Goal: Contribute content: Contribute content

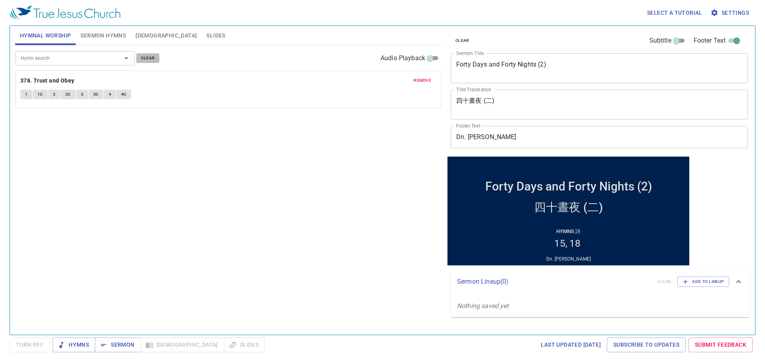
click at [144, 57] on span "clear" at bounding box center [148, 58] width 14 height 7
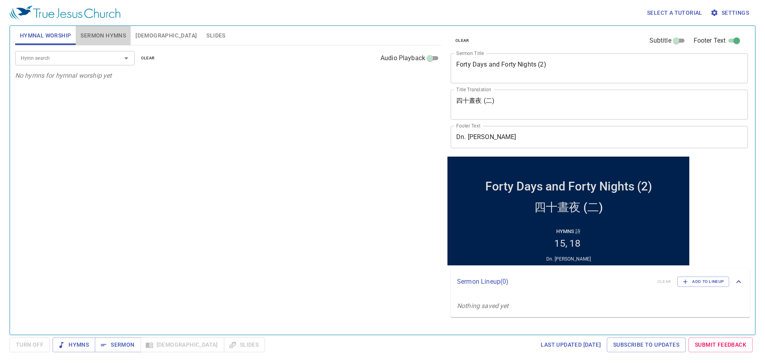
click at [109, 37] on span "Sermon Hymns" at bounding box center [103, 36] width 45 height 10
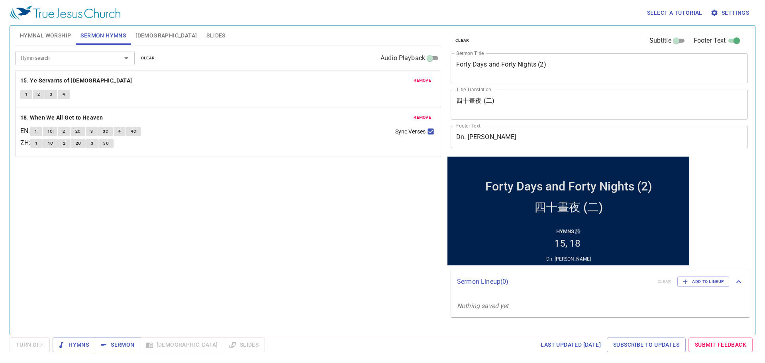
click at [147, 57] on span "clear" at bounding box center [148, 58] width 14 height 7
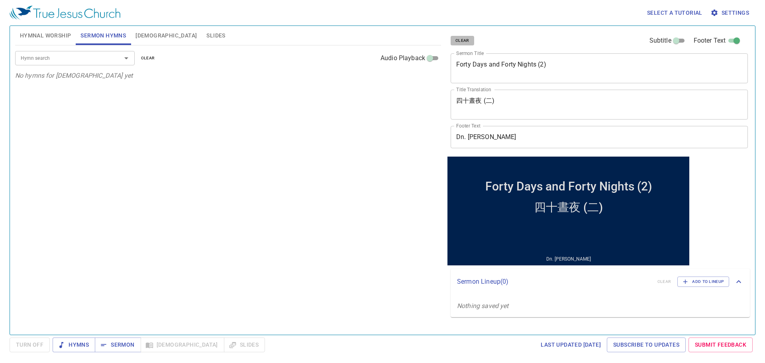
click at [461, 41] on span "clear" at bounding box center [463, 40] width 14 height 7
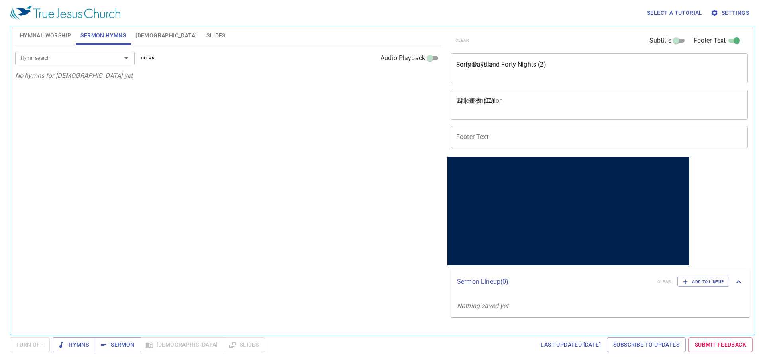
click at [57, 38] on span "Hymnal Worship" at bounding box center [45, 36] width 51 height 10
click at [104, 37] on span "Sermon Hymns" at bounding box center [103, 36] width 45 height 10
click at [300, 102] on div "Hymn search Hymn search clear Audio Playback No hymns for sermon yet" at bounding box center [228, 186] width 426 height 283
click at [62, 37] on span "Hymnal Worship" at bounding box center [45, 36] width 51 height 10
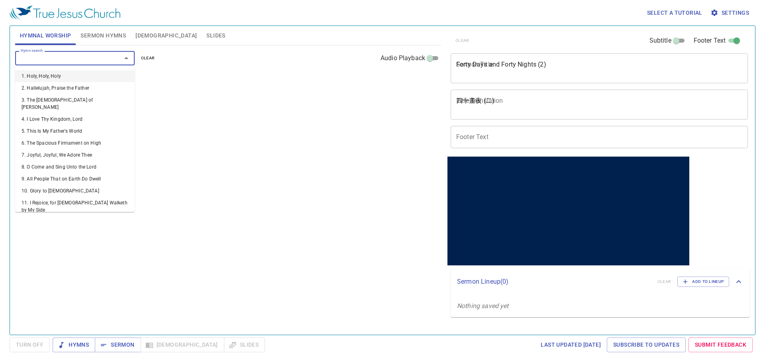
click at [98, 60] on input "Hymn search" at bounding box center [63, 57] width 91 height 9
type input "1"
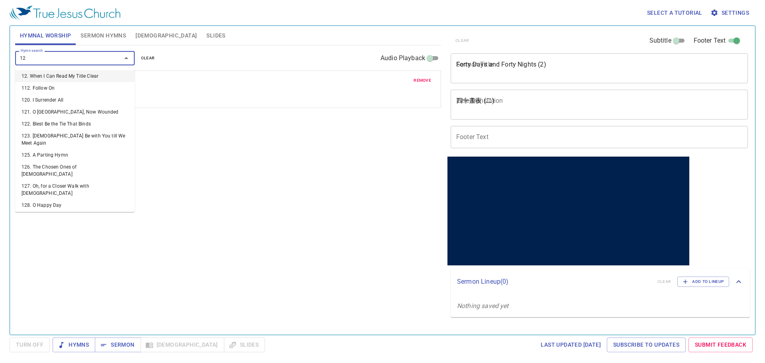
type input "120"
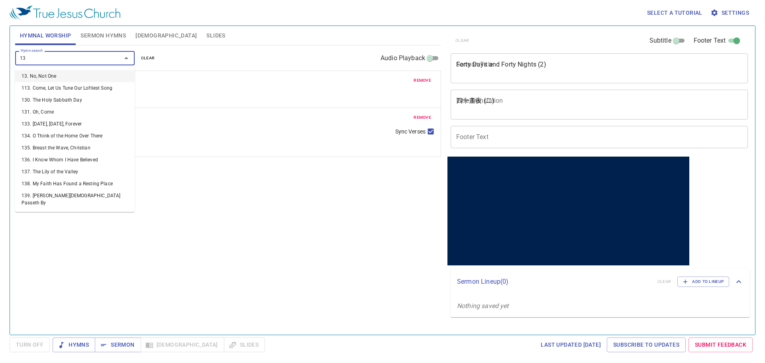
type input "137"
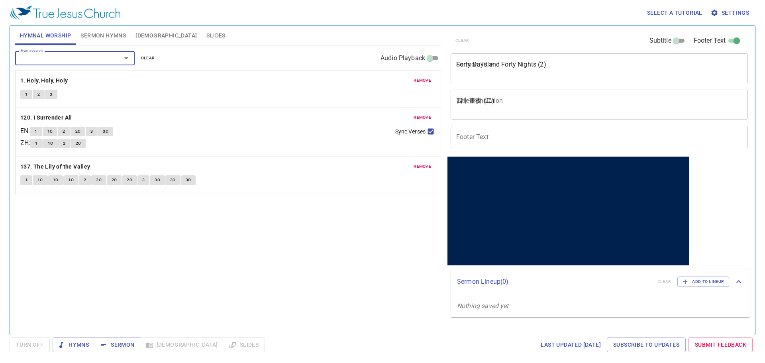
click at [111, 35] on span "Sermon Hymns" at bounding box center [103, 36] width 45 height 10
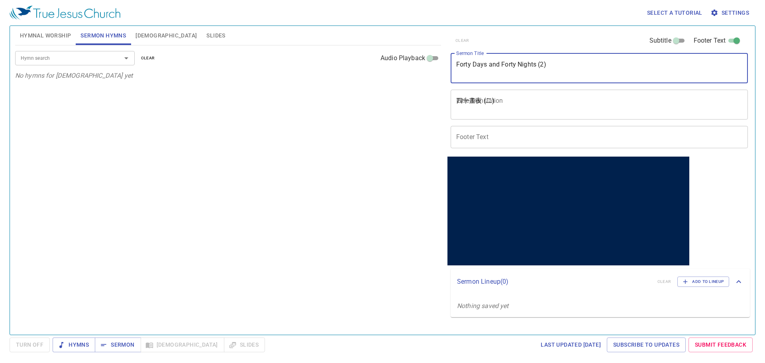
click at [508, 72] on textarea "Forty Days and Forty Nights (2)" at bounding box center [599, 68] width 286 height 15
paste textarea "Waiting for [DEMOGRAPHIC_DATA]'s Time"
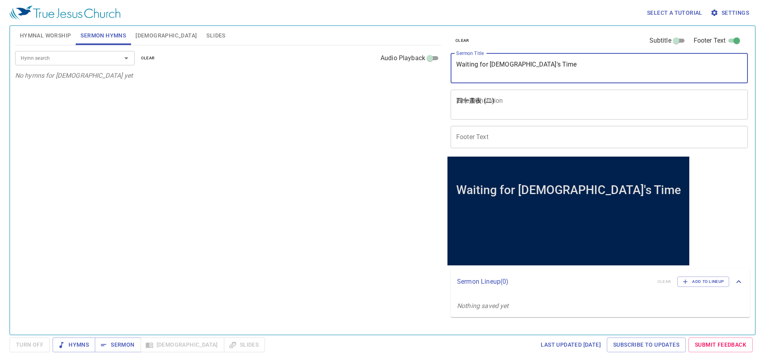
type textarea "Waiting for [DEMOGRAPHIC_DATA] Time"
click at [503, 101] on textarea "四十晝夜 (二)" at bounding box center [599, 104] width 286 height 15
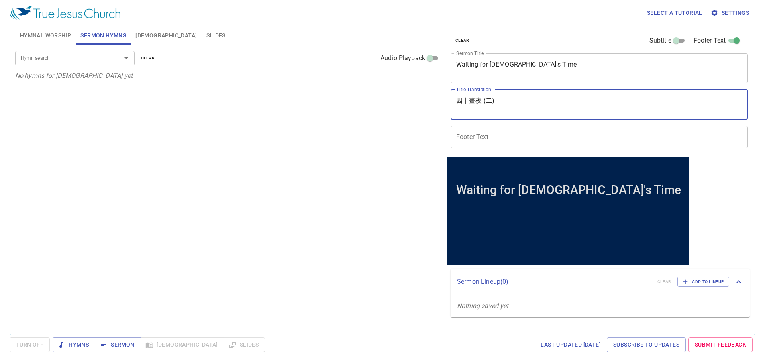
click at [505, 136] on input "Footer Text" at bounding box center [599, 137] width 297 height 22
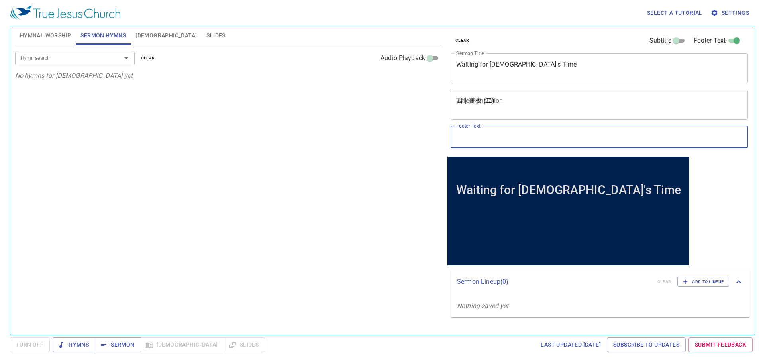
paste input "Pr. [PERSON_NAME]"
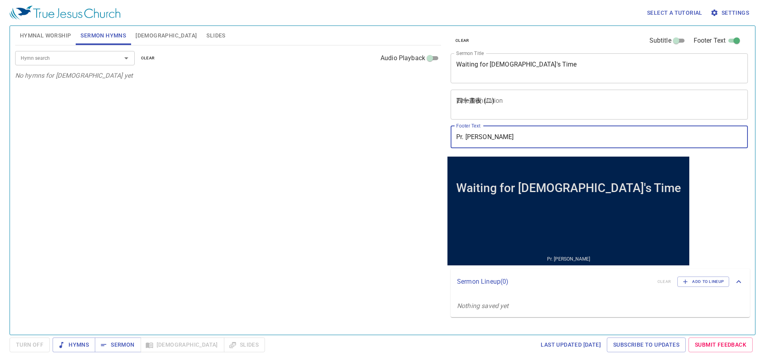
type input "Pr. [PERSON_NAME]"
click at [98, 59] on input "Hymn search" at bounding box center [63, 57] width 91 height 9
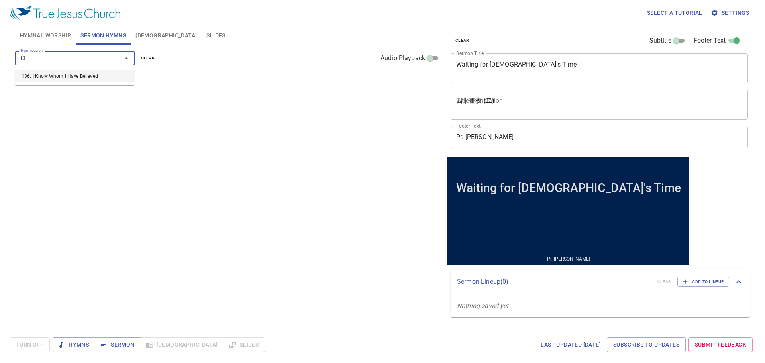
type input "136"
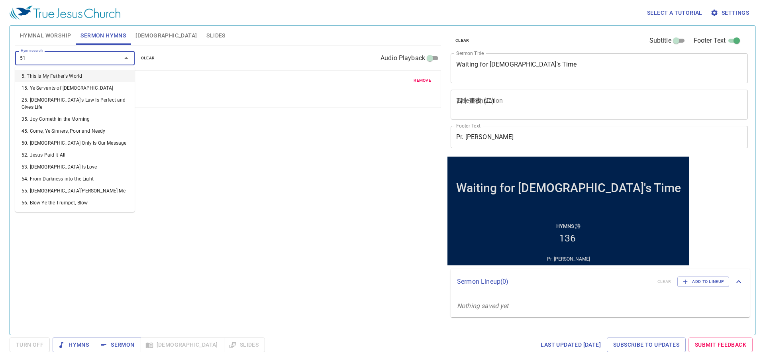
type input "514"
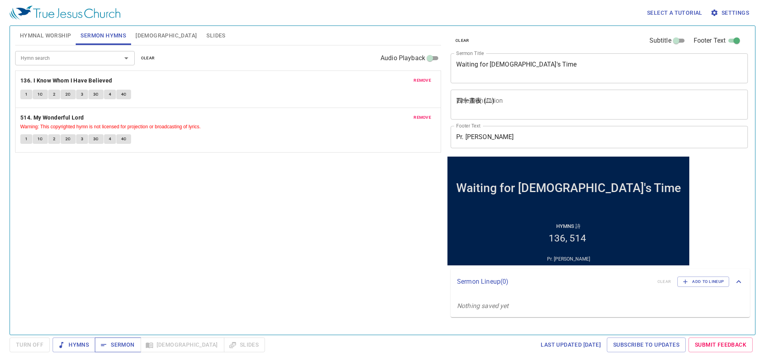
click at [110, 342] on span "Sermon" at bounding box center [117, 345] width 33 height 10
click at [58, 37] on span "Hymnal Worship" at bounding box center [45, 36] width 51 height 10
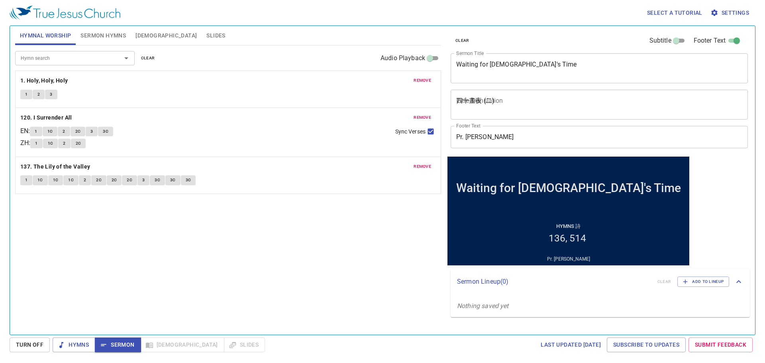
click at [198, 242] on div "Hymn search Hymn search clear Audio Playback remove 1. Holy, Holy, Holy 1 2 3 r…" at bounding box center [228, 186] width 426 height 283
click at [28, 90] on button "1" at bounding box center [26, 95] width 12 height 10
click at [45, 79] on b "1. Holy, Holy, Holy" at bounding box center [44, 81] width 48 height 10
click at [29, 96] on button "1" at bounding box center [26, 95] width 12 height 10
click at [40, 97] on button "2" at bounding box center [39, 95] width 12 height 10
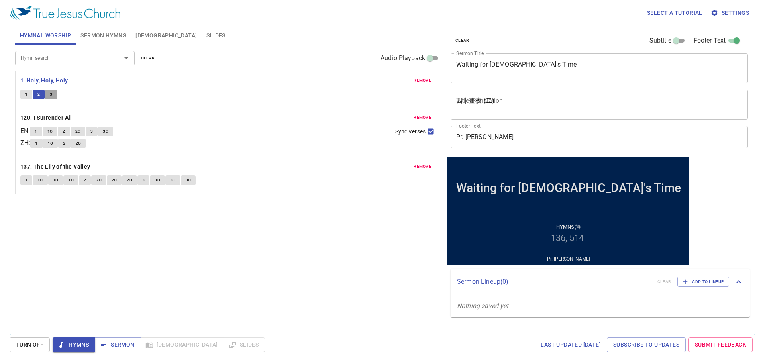
click at [51, 96] on span "3" at bounding box center [51, 94] width 2 height 7
click at [512, 66] on textarea "Waiting for [DEMOGRAPHIC_DATA] Time" at bounding box center [599, 68] width 286 height 15
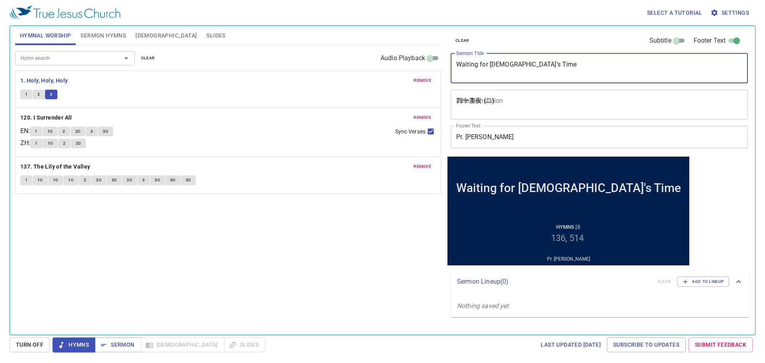
drag, startPoint x: 536, startPoint y: 65, endPoint x: 442, endPoint y: 60, distance: 93.8
click at [442, 60] on div "Hymnal Worship Sermon Hymns Bible Slides Hymn search Hymn search clear Audio Pl…" at bounding box center [382, 177] width 741 height 309
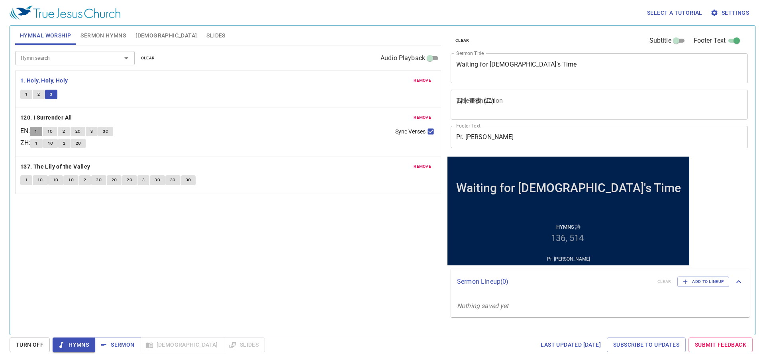
click at [37, 131] on span "1" at bounding box center [36, 131] width 2 height 7
click at [37, 132] on span "1" at bounding box center [36, 131] width 2 height 7
click at [53, 133] on span "1C" at bounding box center [50, 131] width 6 height 7
click at [65, 134] on span "2" at bounding box center [64, 131] width 2 height 7
click at [81, 135] on span "2C" at bounding box center [78, 131] width 6 height 7
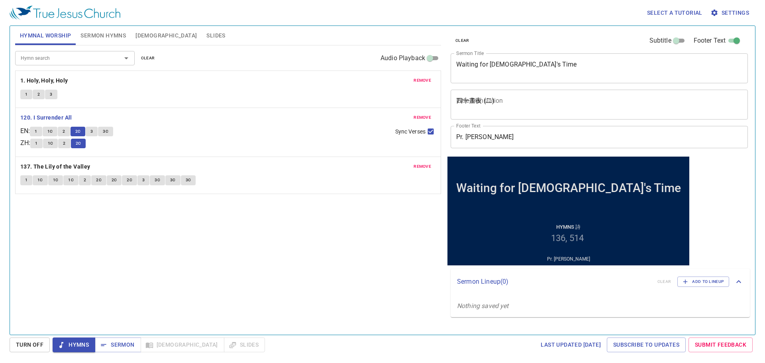
click at [93, 133] on span "3" at bounding box center [91, 131] width 2 height 7
click at [108, 129] on span "3C" at bounding box center [106, 131] width 6 height 7
click at [24, 181] on button "1" at bounding box center [26, 180] width 12 height 10
click at [42, 182] on span "1C" at bounding box center [40, 180] width 6 height 7
click at [55, 179] on span "1C" at bounding box center [56, 180] width 6 height 7
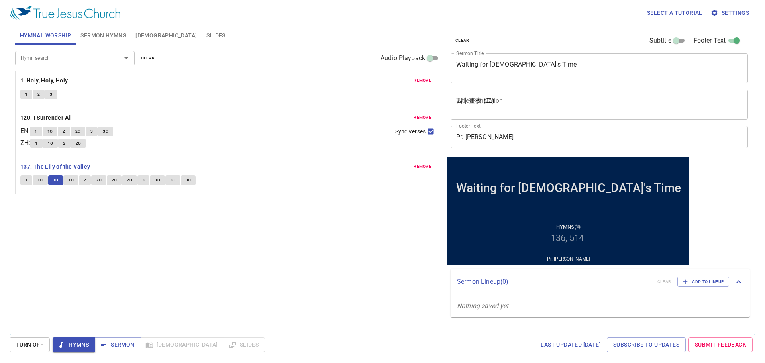
click at [73, 184] on button "1C" at bounding box center [70, 180] width 15 height 10
click at [90, 181] on button "2" at bounding box center [85, 180] width 12 height 10
click at [76, 183] on button "1C" at bounding box center [70, 180] width 15 height 10
click at [98, 185] on button "2C" at bounding box center [98, 180] width 15 height 10
click at [112, 182] on span "2C" at bounding box center [115, 180] width 6 height 7
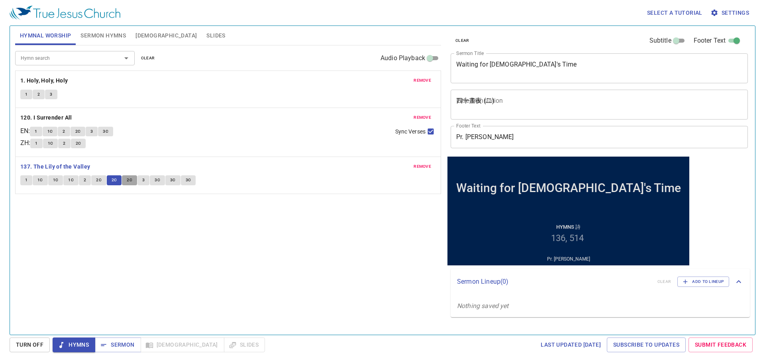
click at [128, 181] on span "2C" at bounding box center [130, 180] width 6 height 7
click at [142, 182] on span "3" at bounding box center [143, 180] width 2 height 7
click at [157, 181] on span "3C" at bounding box center [158, 180] width 6 height 7
click at [173, 183] on span "3C" at bounding box center [173, 180] width 6 height 7
click at [120, 37] on span "Sermon Hymns" at bounding box center [103, 36] width 45 height 10
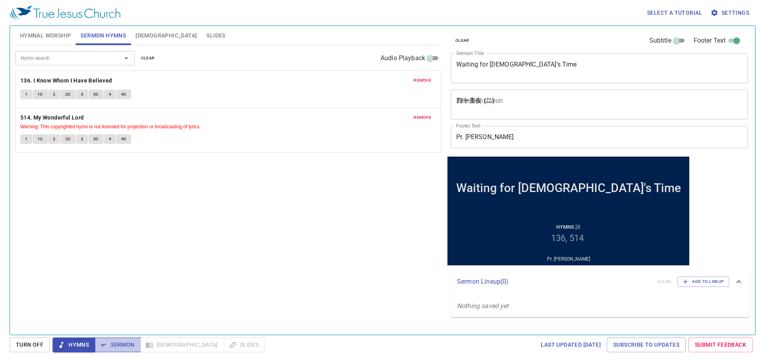
click at [110, 346] on span "Sermon" at bounding box center [117, 345] width 33 height 10
click at [508, 63] on textarea "Waiting for [DEMOGRAPHIC_DATA] Time" at bounding box center [599, 68] width 286 height 15
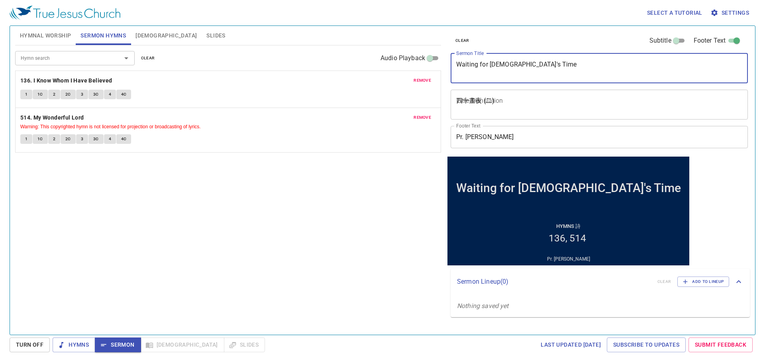
click at [501, 98] on textarea "四十晝夜 (二)" at bounding box center [599, 104] width 286 height 15
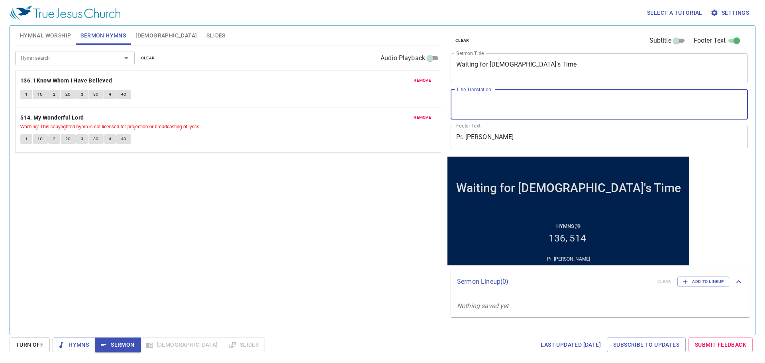
paste textarea "等候[DEMOGRAPHIC_DATA]的時間"
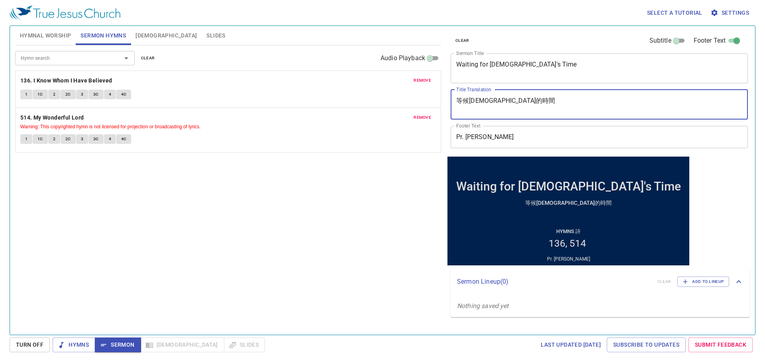
type textarea "等候[DEMOGRAPHIC_DATA]的時間"
click at [493, 118] on div "等候神的時間 x Title Translation" at bounding box center [599, 105] width 297 height 30
click at [500, 110] on textarea "等候[DEMOGRAPHIC_DATA]的時間" at bounding box center [599, 104] width 286 height 15
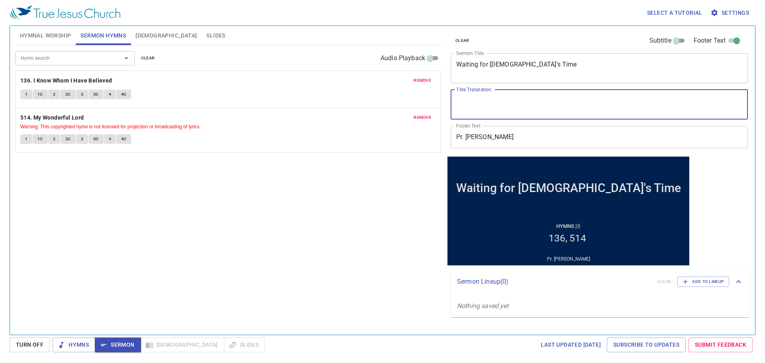
paste textarea "等候[DEMOGRAPHIC_DATA]的時間"
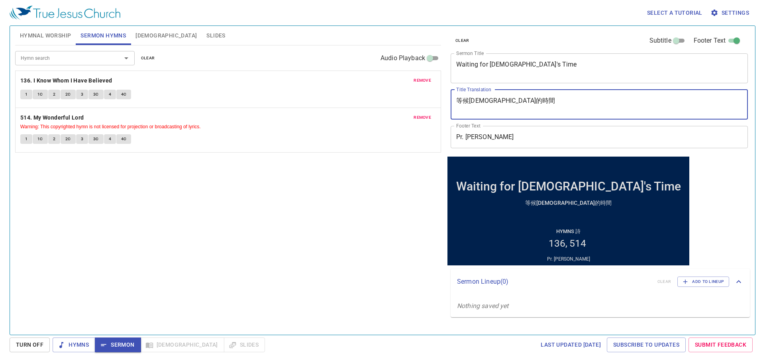
click at [482, 100] on textarea "等候[DEMOGRAPHIC_DATA]的時間" at bounding box center [599, 104] width 286 height 15
click at [514, 105] on textarea "等候[DEMOGRAPHIC_DATA]的時間" at bounding box center [599, 104] width 286 height 15
type textarea "等"
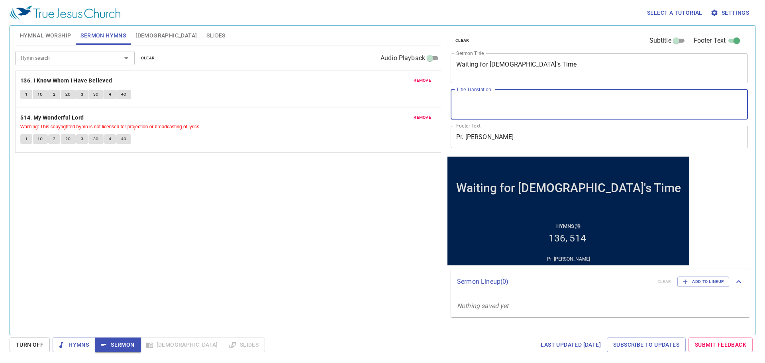
click at [516, 106] on textarea "Title Translation" at bounding box center [599, 104] width 286 height 15
paste textarea "等候[DEMOGRAPHIC_DATA]的時間"
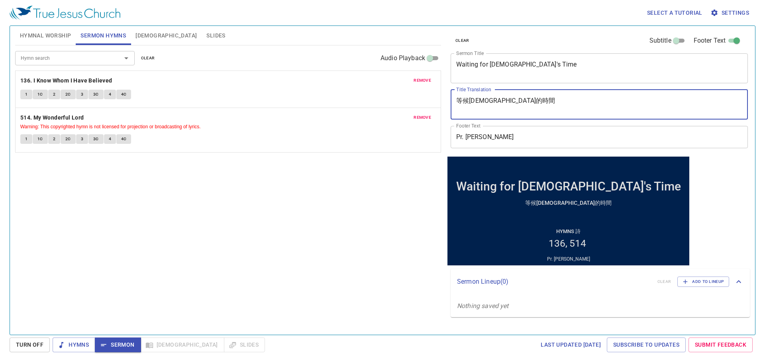
click at [516, 106] on textarea "等候[DEMOGRAPHIC_DATA]的時間" at bounding box center [599, 104] width 286 height 15
type textarea "等候神的時"
drag, startPoint x: 516, startPoint y: 106, endPoint x: 440, endPoint y: 103, distance: 76.6
click at [440, 103] on div "Hymnal Worship Sermon Hymns Bible Slides Hymn search Hymn search clear Audio Pl…" at bounding box center [382, 177] width 741 height 309
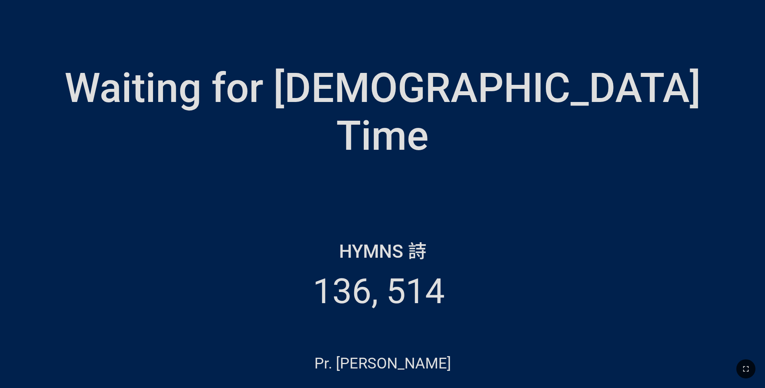
click at [748, 363] on button "button" at bounding box center [746, 369] width 19 height 19
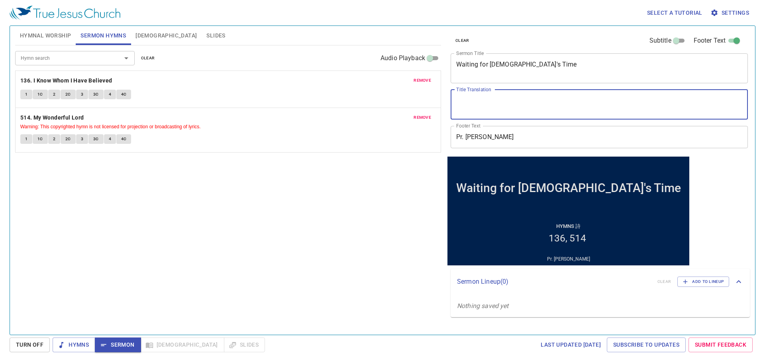
click at [23, 93] on button "1" at bounding box center [26, 95] width 12 height 10
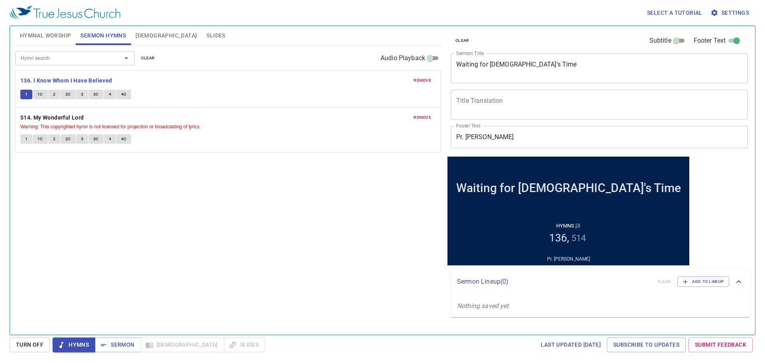
click at [42, 94] on span "1C" at bounding box center [40, 94] width 6 height 7
click at [483, 99] on textarea "Title Translation" at bounding box center [599, 104] width 286 height 15
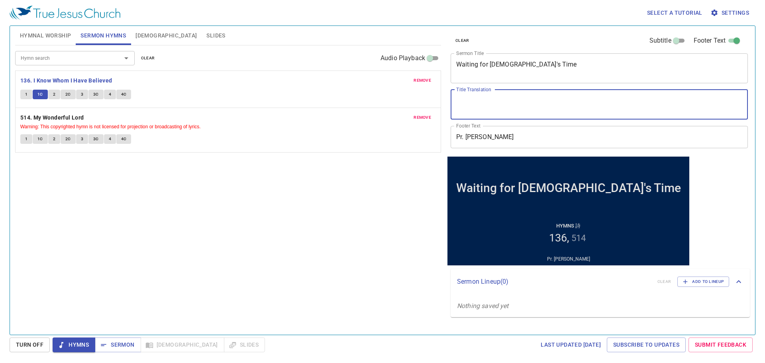
paste textarea "等候[DEMOGRAPHIC_DATA]的時間"
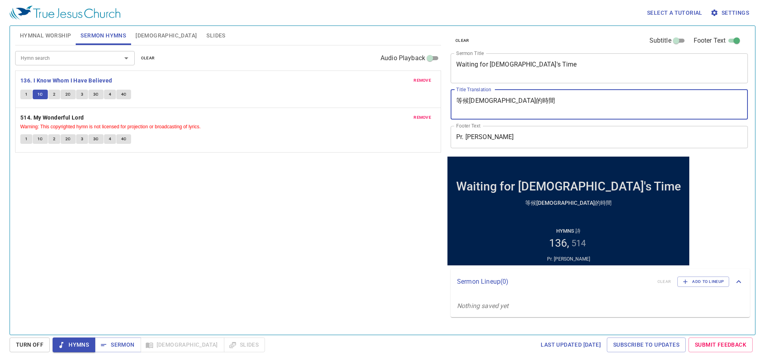
type textarea "等候[DEMOGRAPHIC_DATA]的時間"
click at [51, 94] on button "2" at bounding box center [54, 95] width 12 height 10
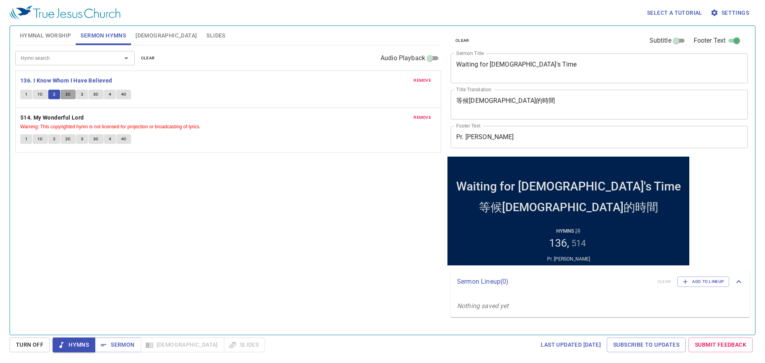
click at [66, 94] on span "2C" at bounding box center [68, 94] width 6 height 7
click at [83, 96] on button "3" at bounding box center [82, 95] width 12 height 10
click at [96, 96] on span "3C" at bounding box center [96, 94] width 6 height 7
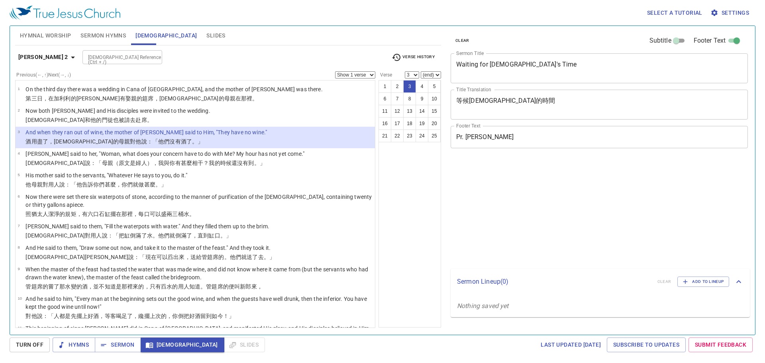
select select "3"
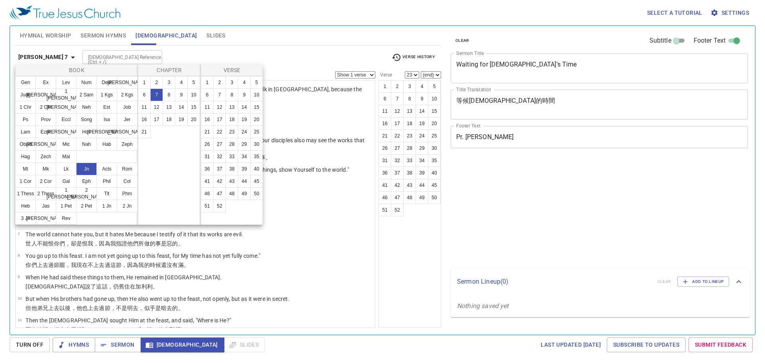
select select "23"
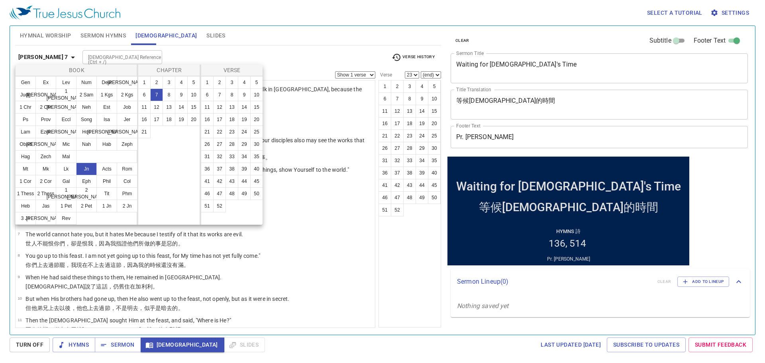
click at [507, 103] on div at bounding box center [382, 181] width 765 height 363
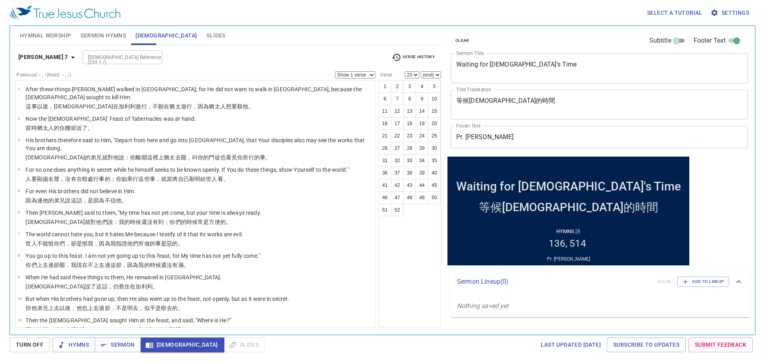
click at [513, 100] on textarea "等候[DEMOGRAPHIC_DATA]的時間" at bounding box center [599, 104] width 286 height 15
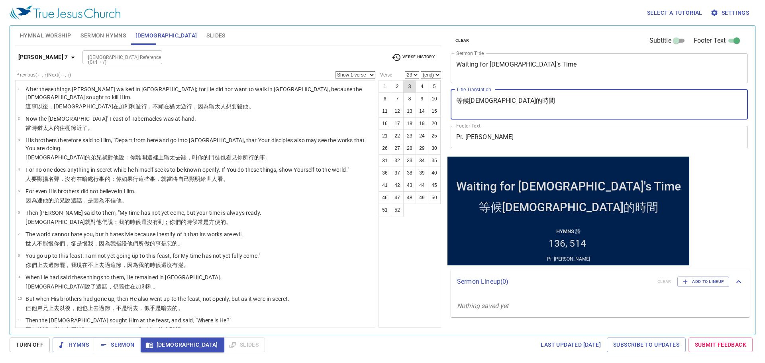
drag, startPoint x: 511, startPoint y: 98, endPoint x: 405, endPoint y: 89, distance: 106.1
click at [405, 89] on div "Hymnal Worship Sermon Hymns Bible Slides Hymn search Hymn search clear Audio Pl…" at bounding box center [382, 177] width 741 height 309
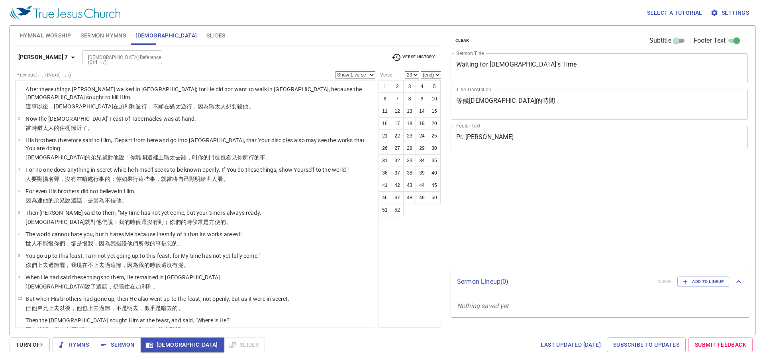
select select "23"
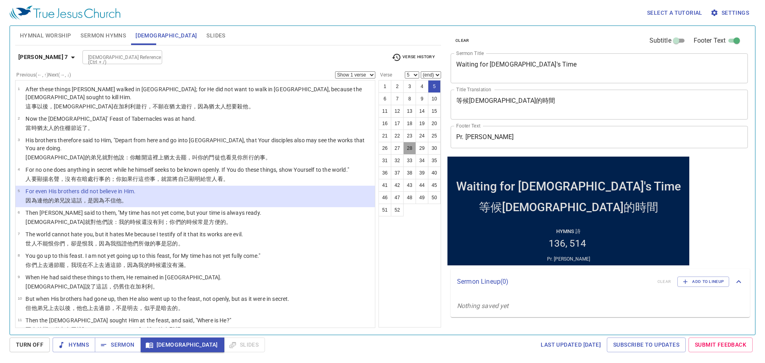
click at [407, 147] on button "28" at bounding box center [409, 148] width 13 height 13
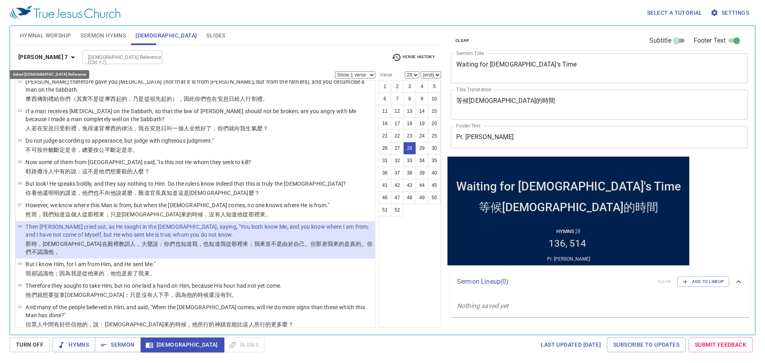
click at [22, 55] on b "[PERSON_NAME] 7" at bounding box center [43, 57] width 50 height 10
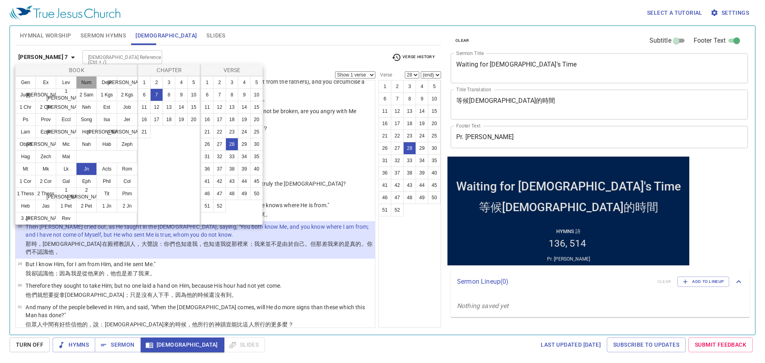
click at [85, 84] on button "Num" at bounding box center [86, 82] width 21 height 13
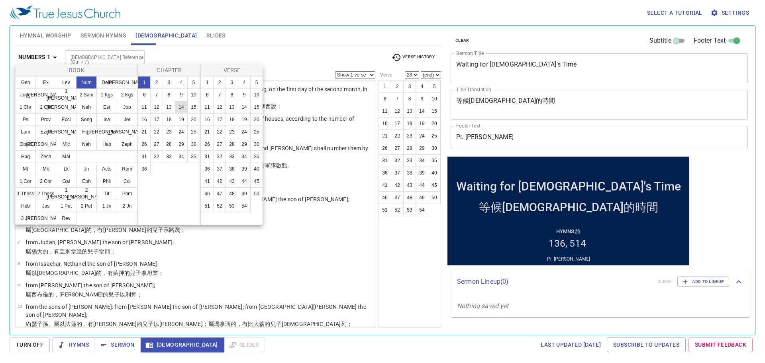
click at [180, 106] on button "14" at bounding box center [181, 107] width 13 height 13
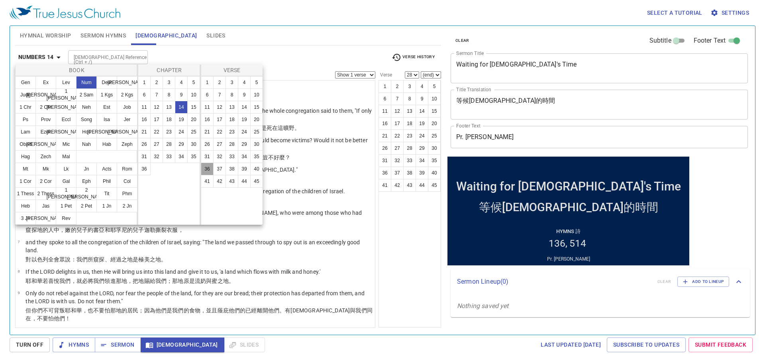
click at [208, 169] on button "36" at bounding box center [207, 169] width 13 height 13
select select "36"
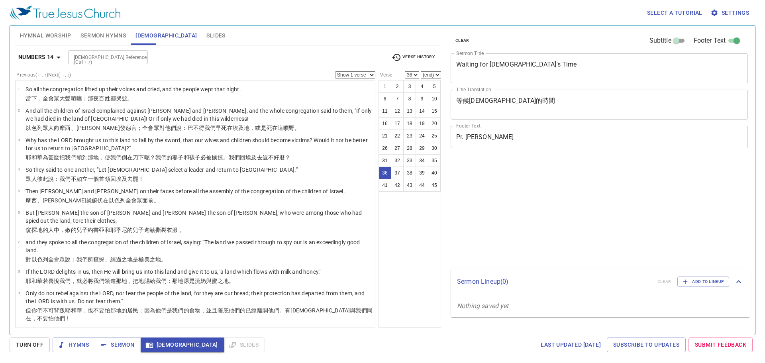
select select "36"
select select "44"
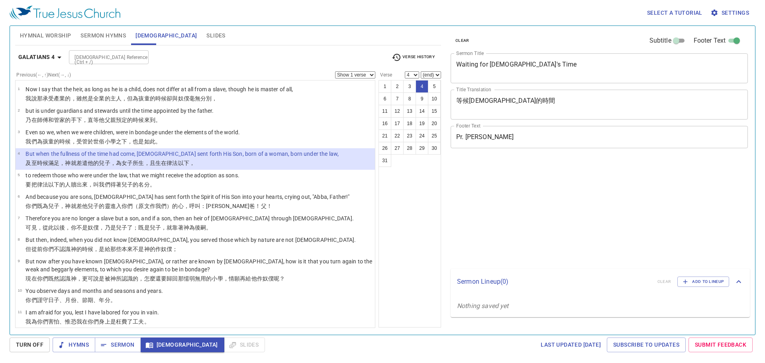
select select "4"
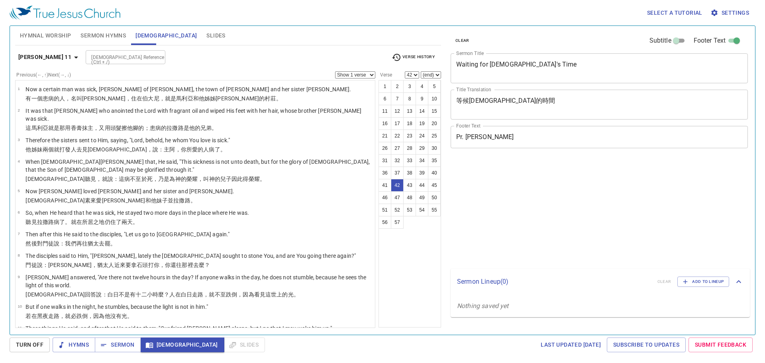
select select "42"
